Goal: Transaction & Acquisition: Purchase product/service

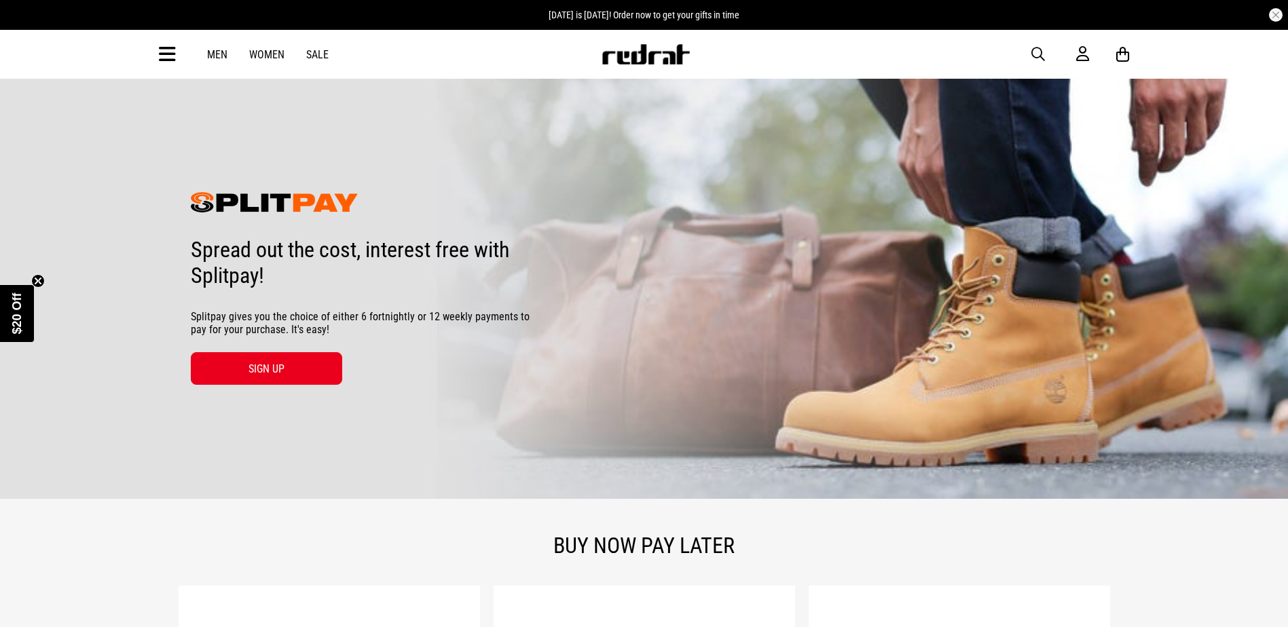
click at [866, 418] on img at bounding box center [644, 288] width 1288 height 421
click at [832, 411] on img at bounding box center [644, 288] width 1288 height 421
click at [844, 417] on img at bounding box center [644, 288] width 1288 height 421
click at [143, 329] on img at bounding box center [644, 288] width 1288 height 421
click at [141, 282] on img at bounding box center [644, 288] width 1288 height 421
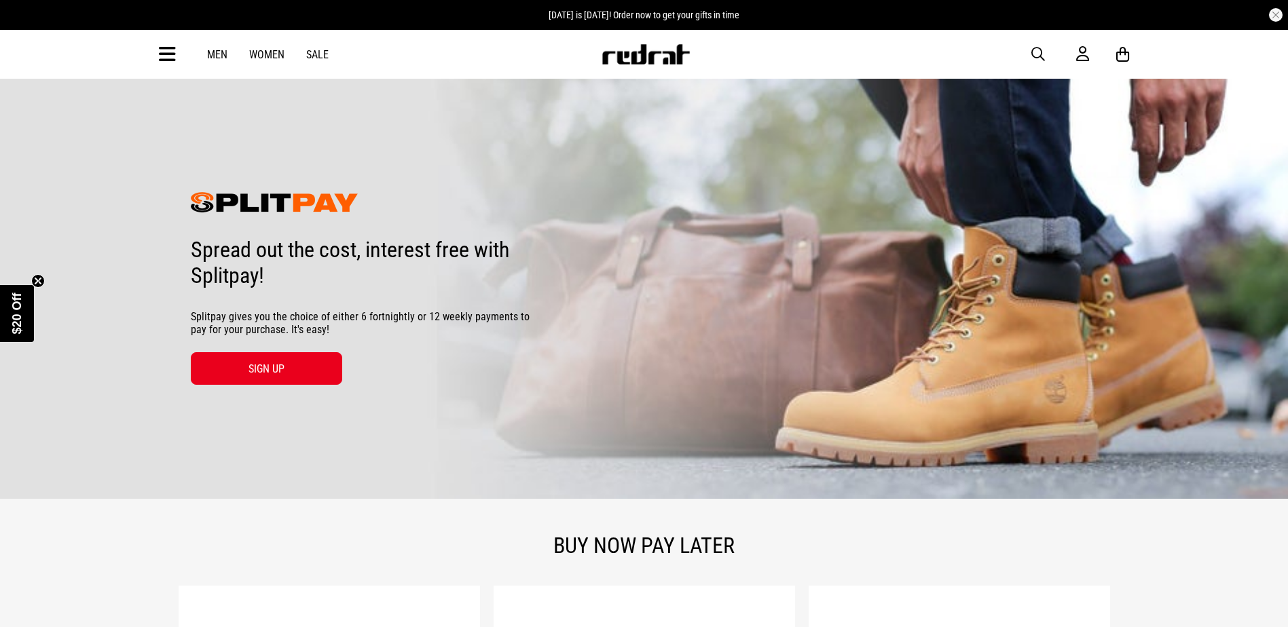
click at [122, 377] on img at bounding box center [644, 288] width 1288 height 421
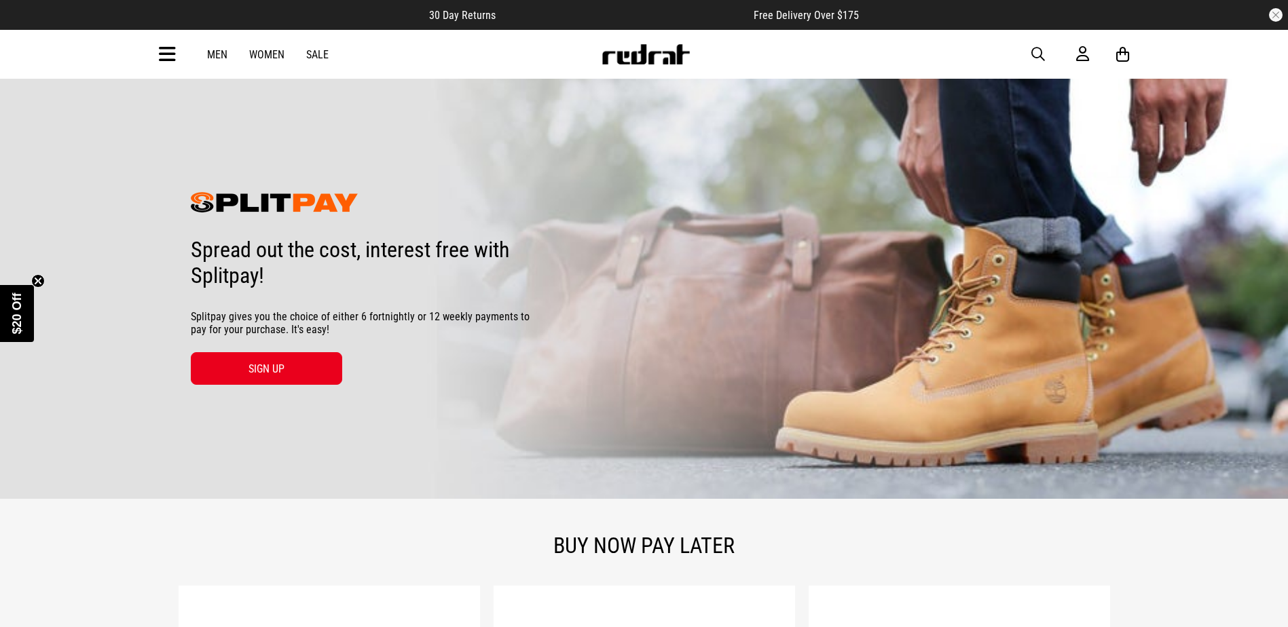
click at [183, 100] on img at bounding box center [644, 288] width 1288 height 421
click at [214, 60] on link "Men" at bounding box center [217, 54] width 20 height 13
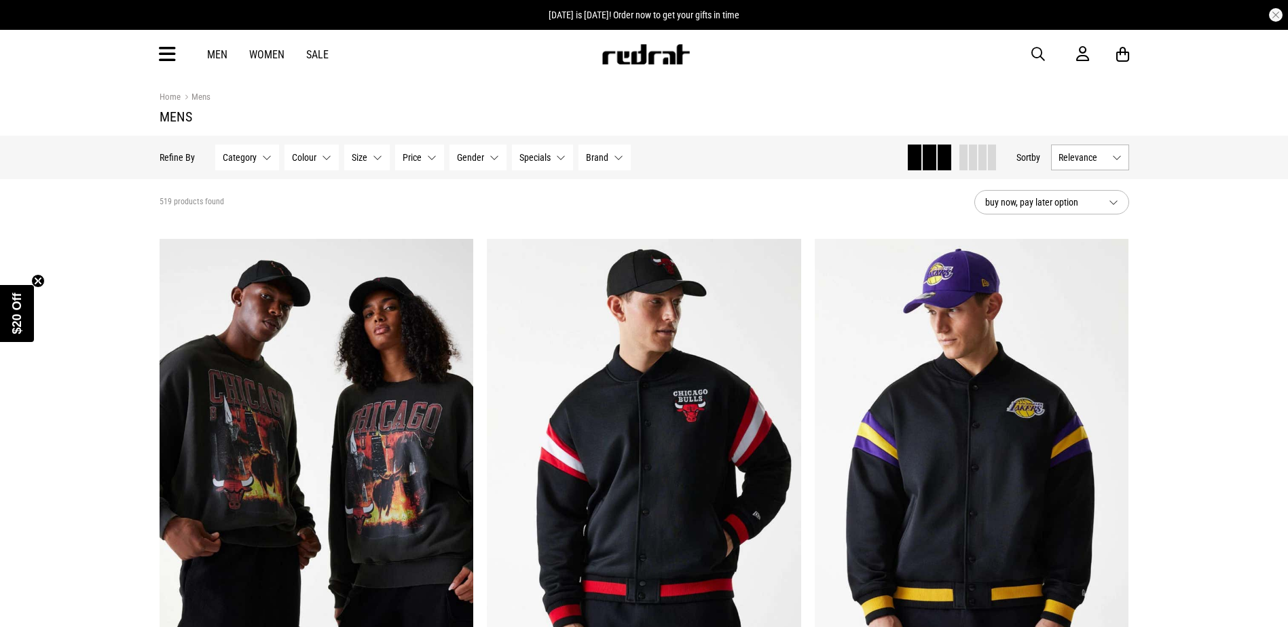
click at [290, 206] on div "519 products found" at bounding box center [562, 202] width 804 height 11
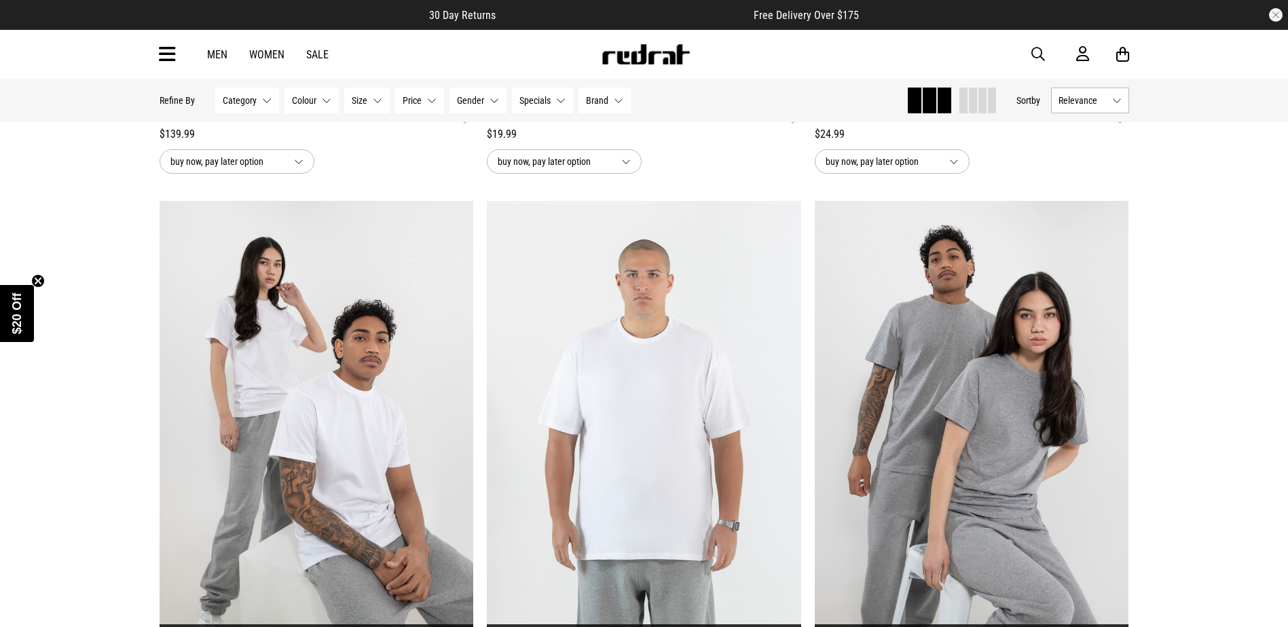
scroll to position [3291, 0]
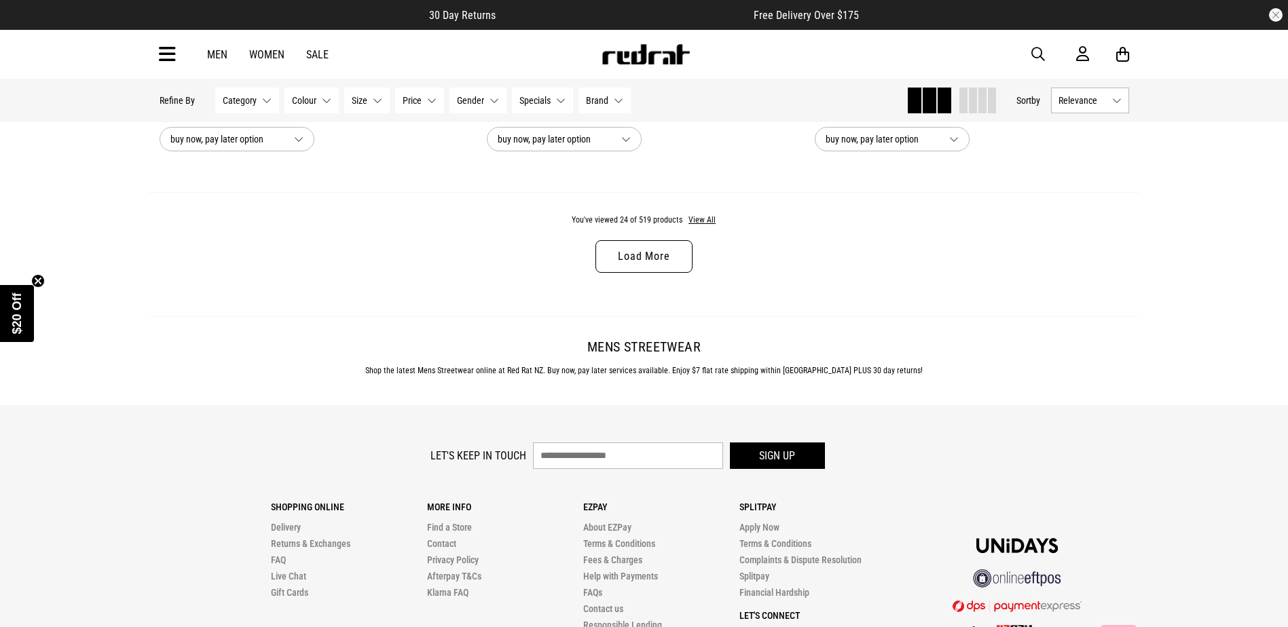
click at [1099, 204] on div "You've viewed 24 of 519 products View All Load More" at bounding box center [644, 254] width 991 height 124
click at [1077, 221] on div "You've viewed 24 of 519 products View All Load More" at bounding box center [644, 254] width 991 height 124
click at [633, 261] on link "Load More" at bounding box center [643, 256] width 96 height 33
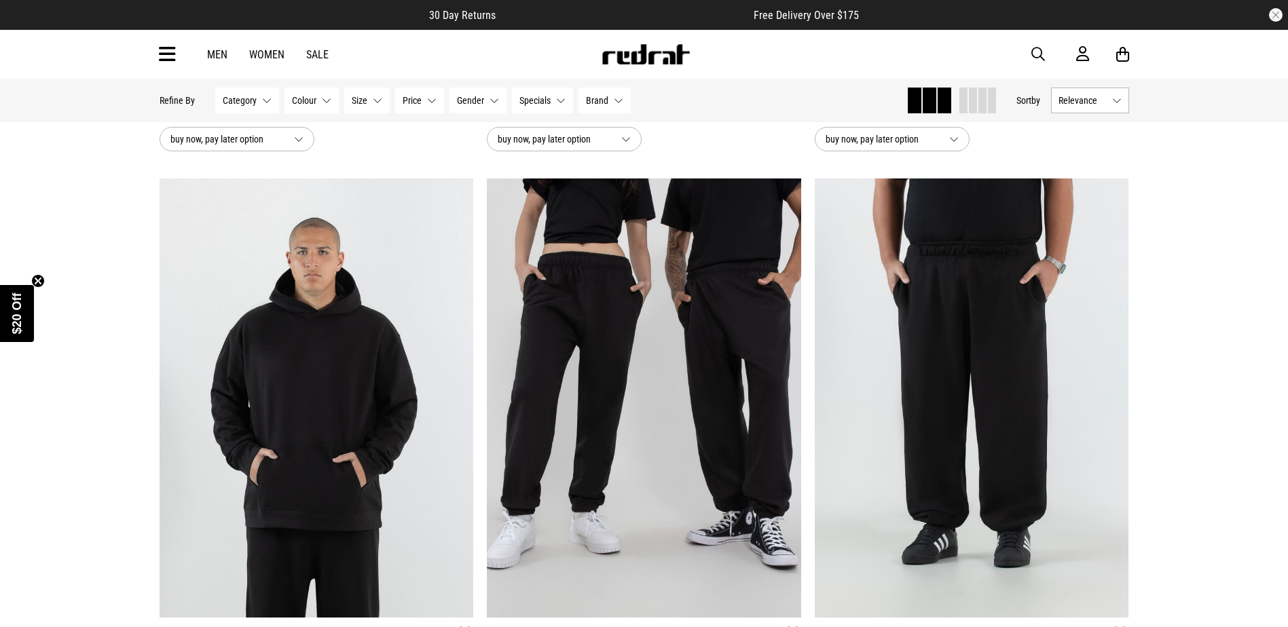
click at [1236, 240] on div "Home Mens Mens Hide Refine s Refine By Filters Category None selected Category …" at bounding box center [644, 166] width 1288 height 8954
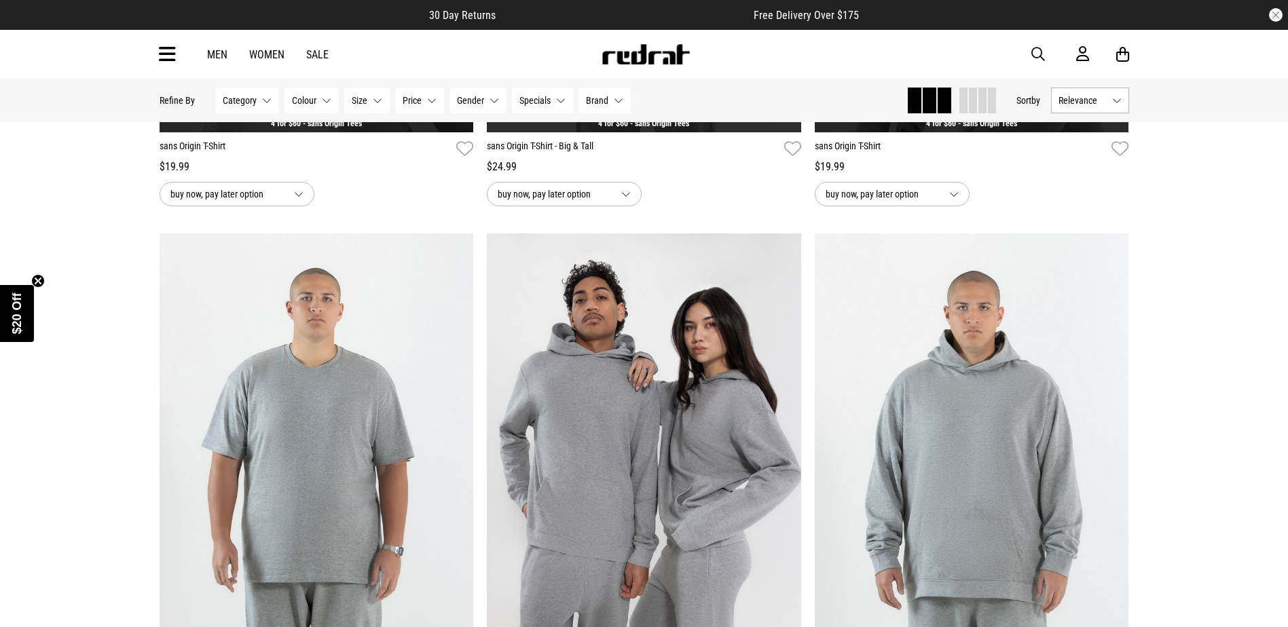
scroll to position [2743, 0]
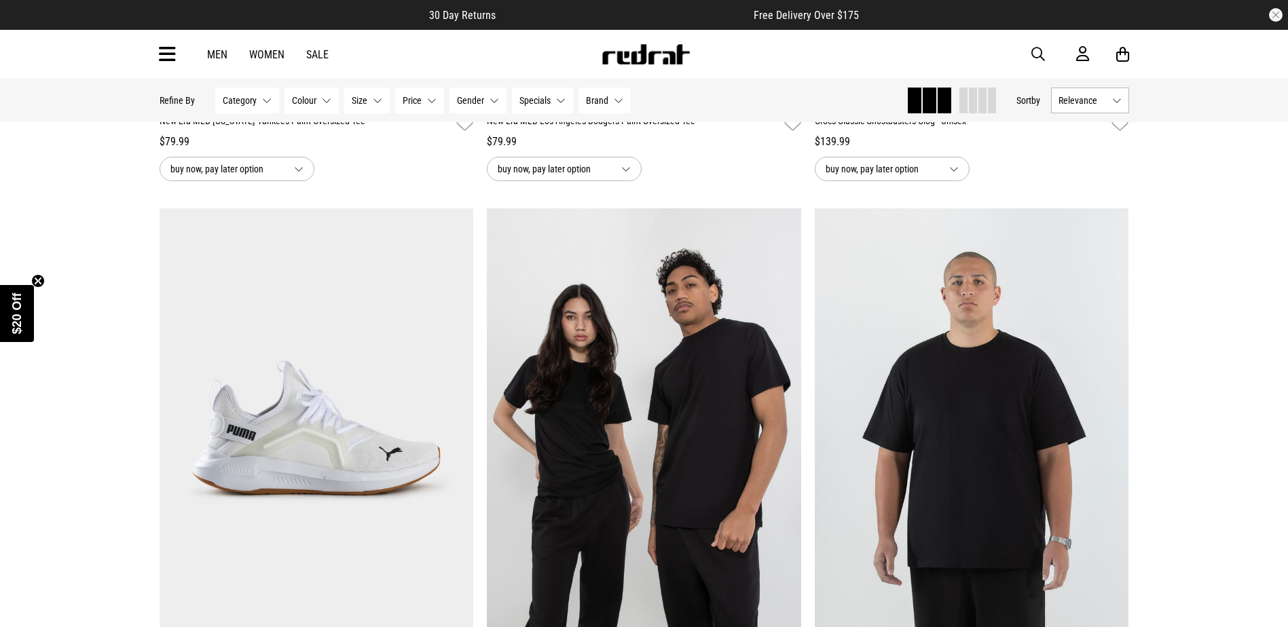
scroll to position [1646, 0]
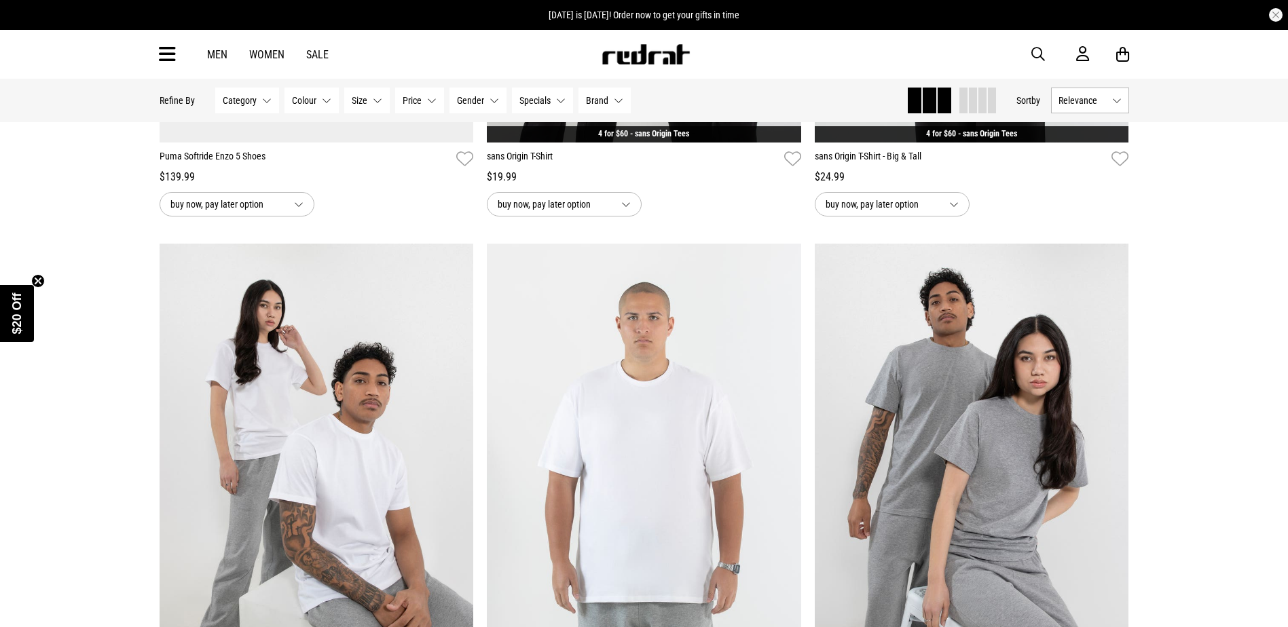
scroll to position [2689, 0]
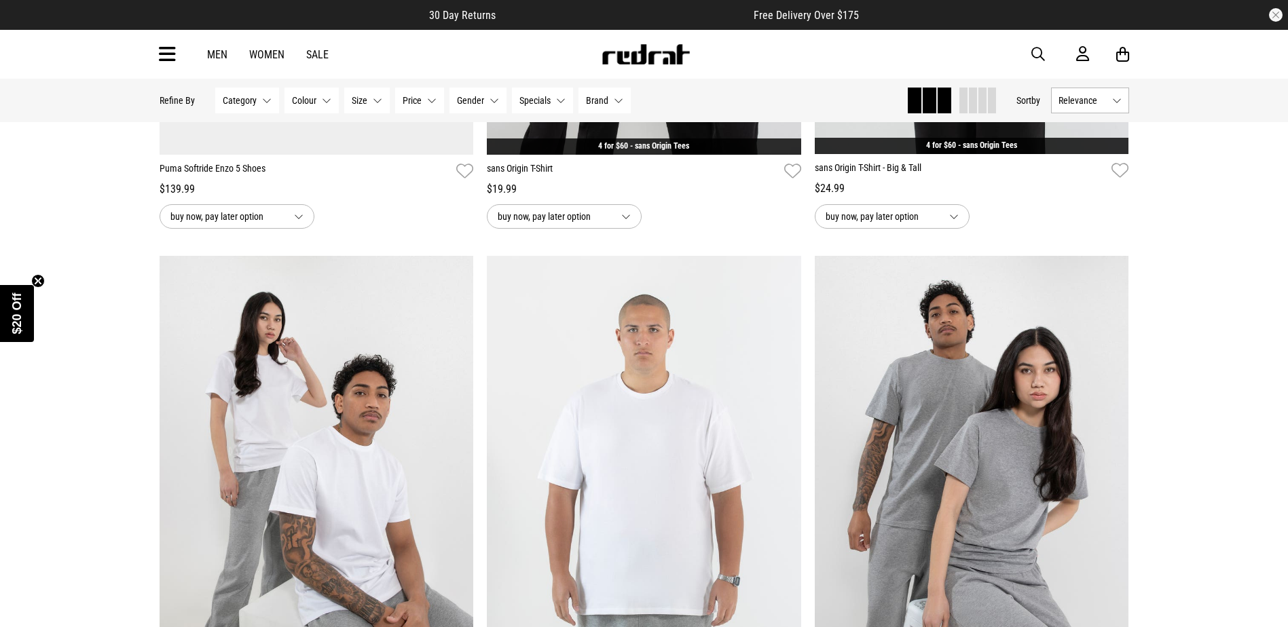
click at [405, 112] on button "Price None selected" at bounding box center [419, 101] width 49 height 26
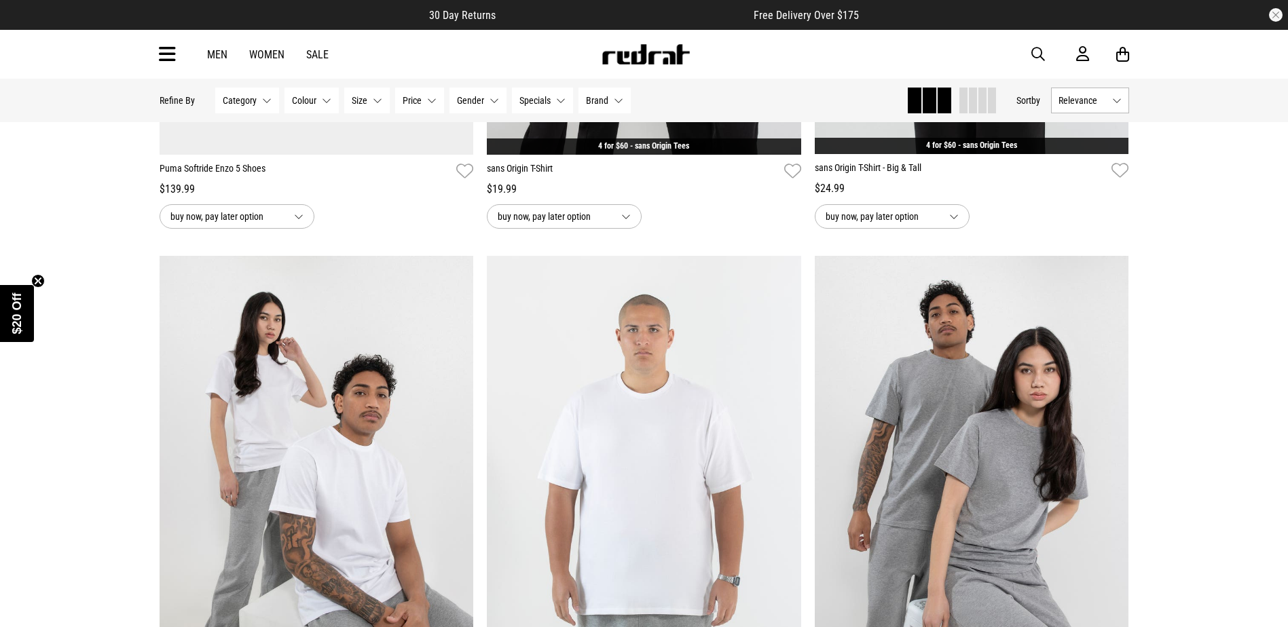
click at [528, 105] on span "Specials" at bounding box center [534, 100] width 31 height 11
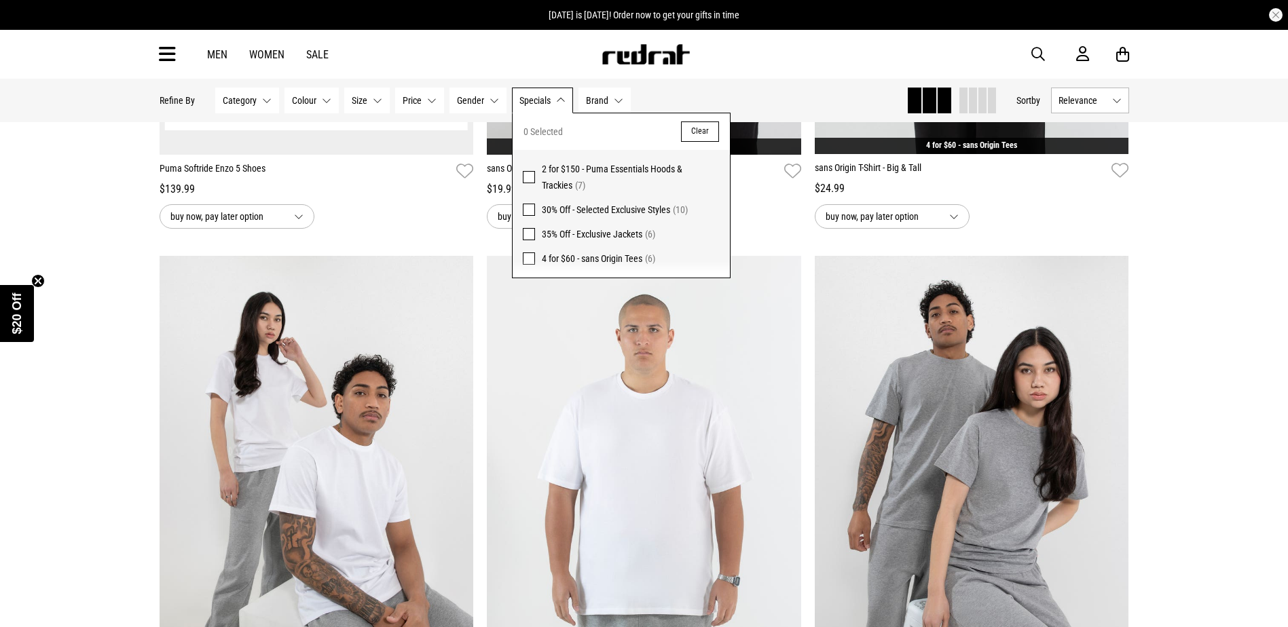
click at [350, 179] on link "Puma Softride Enzo 5 Shoes" at bounding box center [306, 172] width 292 height 20
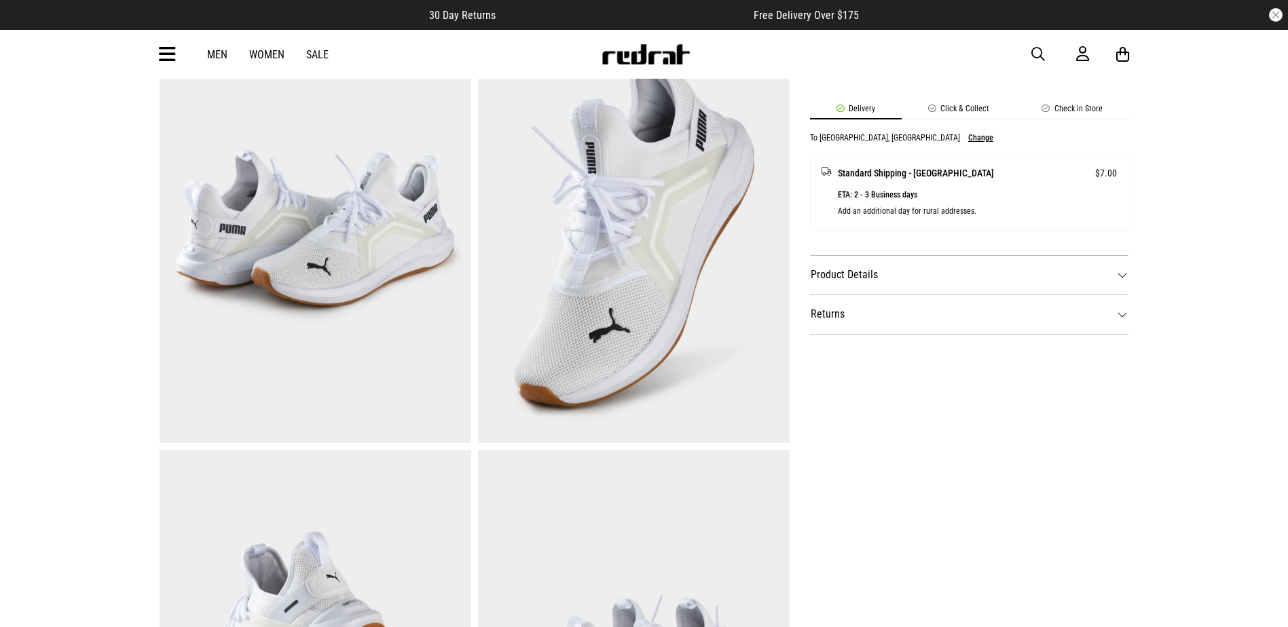
click at [1244, 431] on div "Home Mens Puma Softride Enzo 5 Shoes SHARE Puma Softride Enzo 5 Shoes Style Cod…" at bounding box center [644, 340] width 1288 height 1588
click at [1200, 578] on div "Home Mens Puma Softride Enzo 5 Shoes SHARE Puma Softride Enzo 5 Shoes Style Cod…" at bounding box center [644, 340] width 1288 height 1588
click at [1158, 494] on div "Home Mens Puma Softride Enzo 5 Shoes SHARE Puma Softride Enzo 5 Shoes Style Cod…" at bounding box center [644, 340] width 1288 height 1588
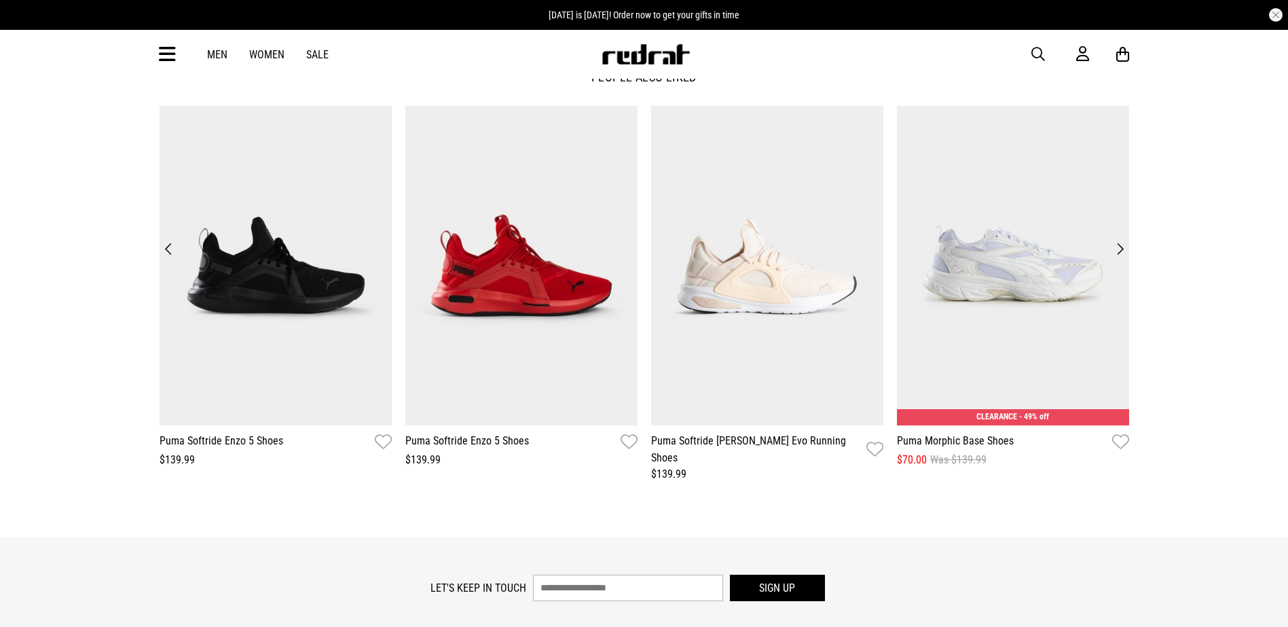
click at [24, 245] on div "**********" at bounding box center [644, 276] width 1288 height 414
click at [23, 278] on div "**********" at bounding box center [644, 276] width 1288 height 414
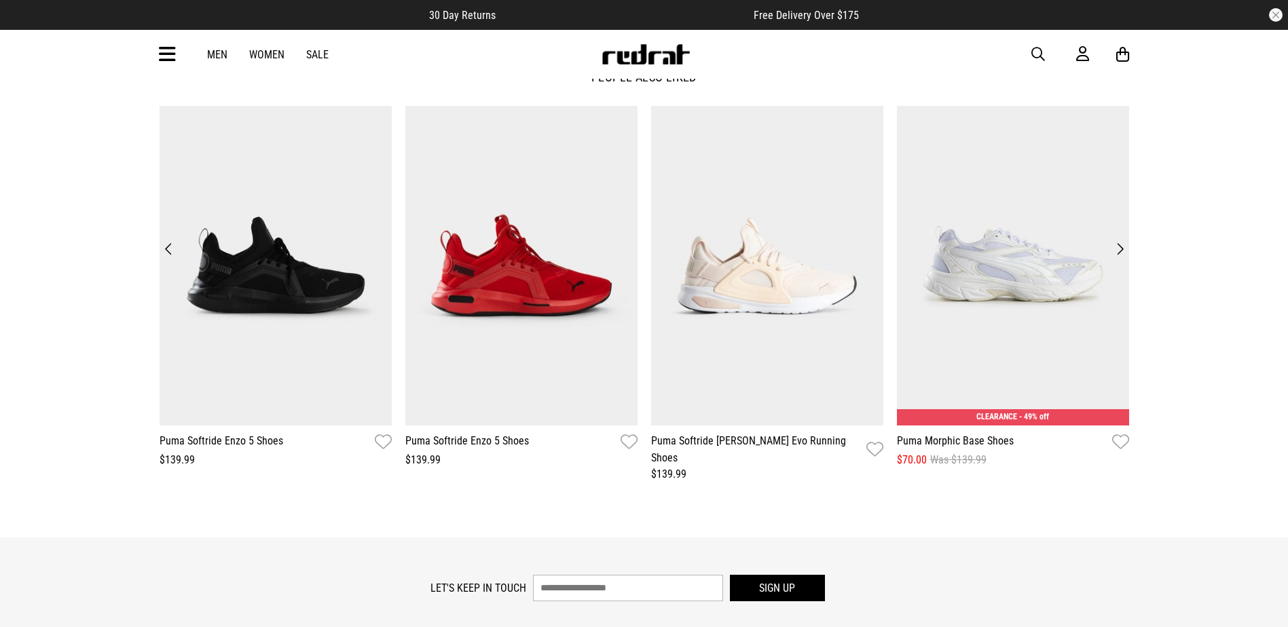
click at [50, 236] on div "**********" at bounding box center [644, 276] width 1288 height 414
click at [49, 370] on div "**********" at bounding box center [644, 276] width 1288 height 414
click at [52, 382] on div "**********" at bounding box center [644, 276] width 1288 height 414
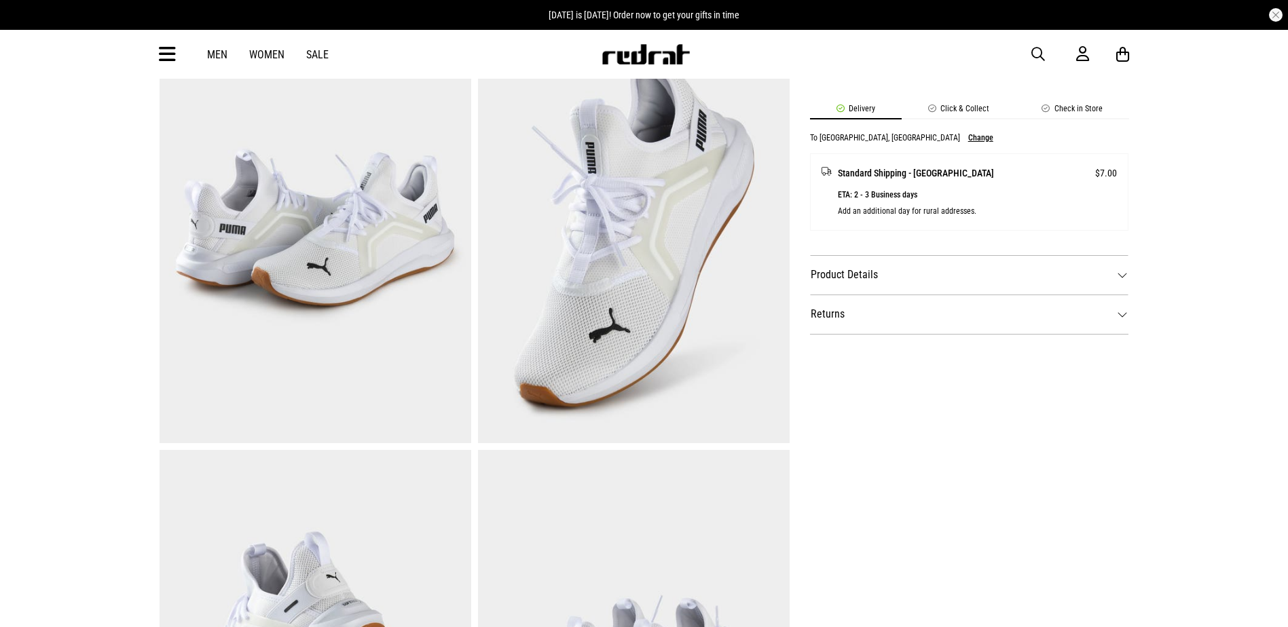
click at [1111, 422] on div "SHARE Puma Softride Enzo 5 Shoes Style Code: 59132 $139.99 Buy now, Pay later. …" at bounding box center [959, 232] width 339 height 1310
click at [1081, 415] on div "SHARE Puma Softride Enzo 5 Shoes Style Code: 59132 $139.99 Buy now, Pay later. …" at bounding box center [959, 232] width 339 height 1310
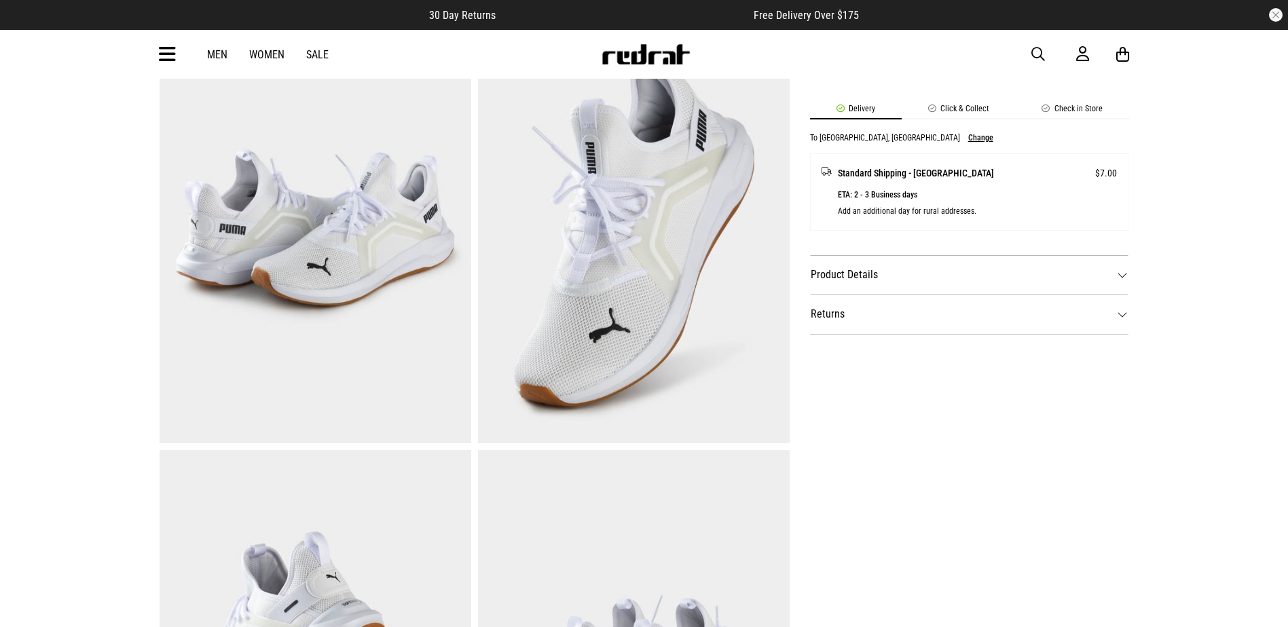
scroll to position [0, 0]
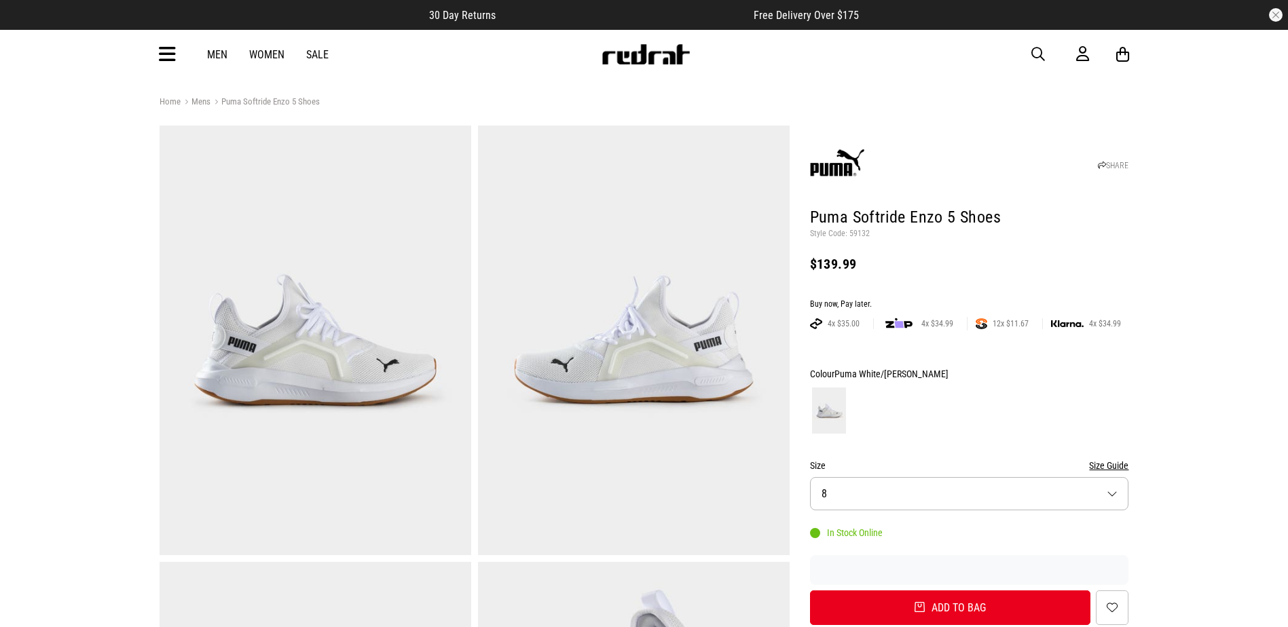
click at [376, 56] on div "Men Women Sale Sign in New Back Footwear Back Mens Back Womens Back Youth & Kid…" at bounding box center [644, 54] width 991 height 49
